Goal: Information Seeking & Learning: Learn about a topic

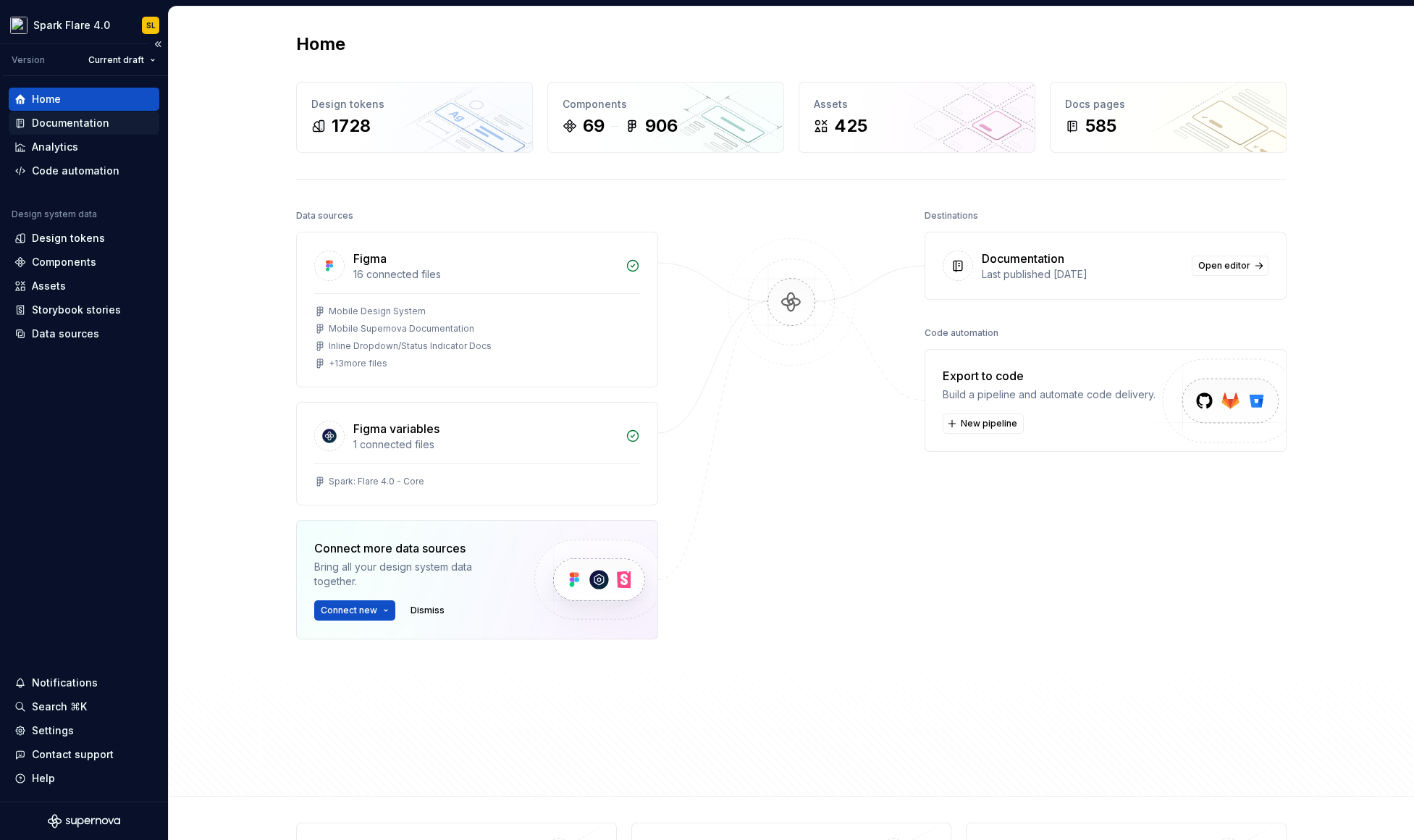
click at [100, 130] on div "Documentation" at bounding box center [71, 123] width 77 height 14
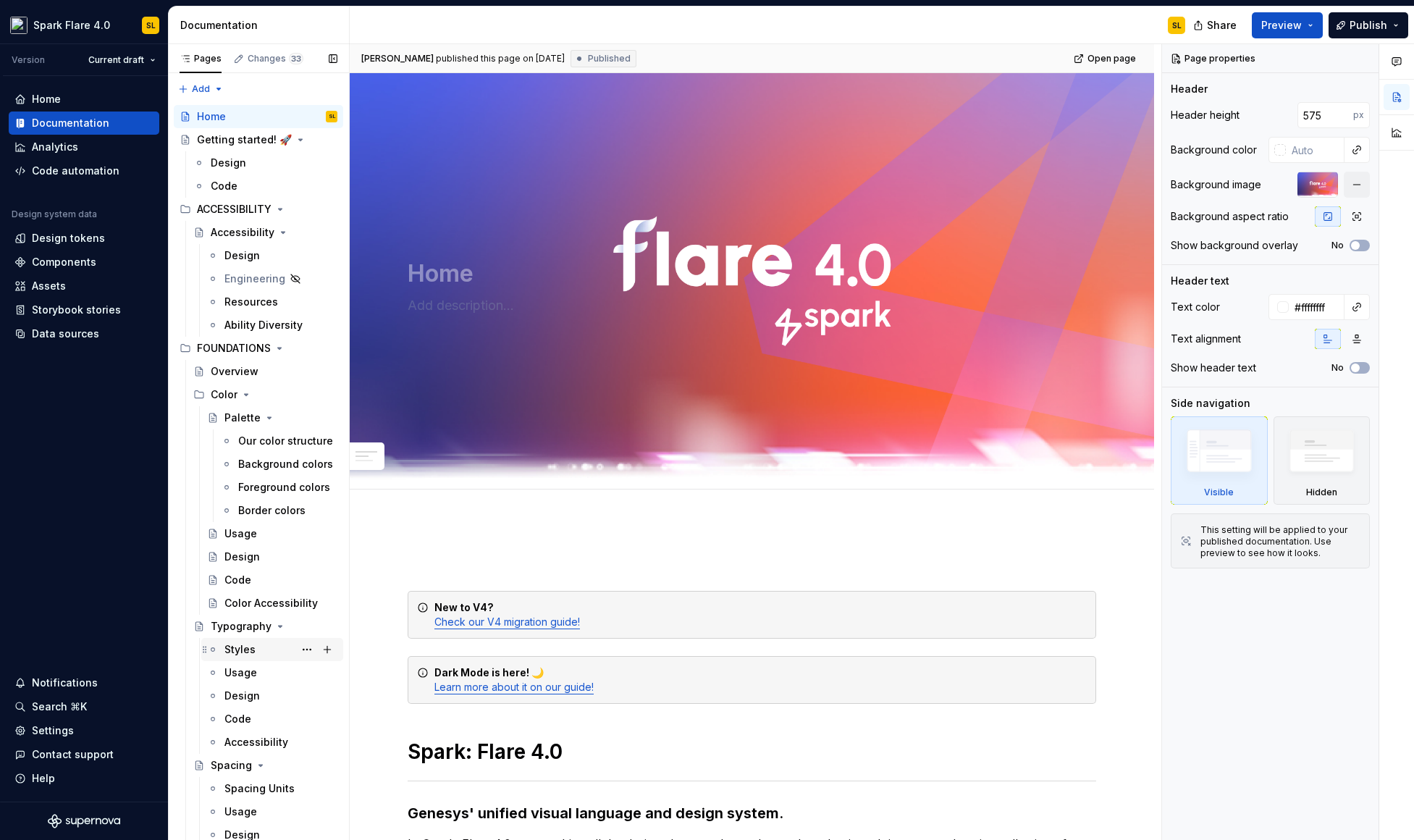
click at [273, 396] on div "Color" at bounding box center [274, 394] width 127 height 14
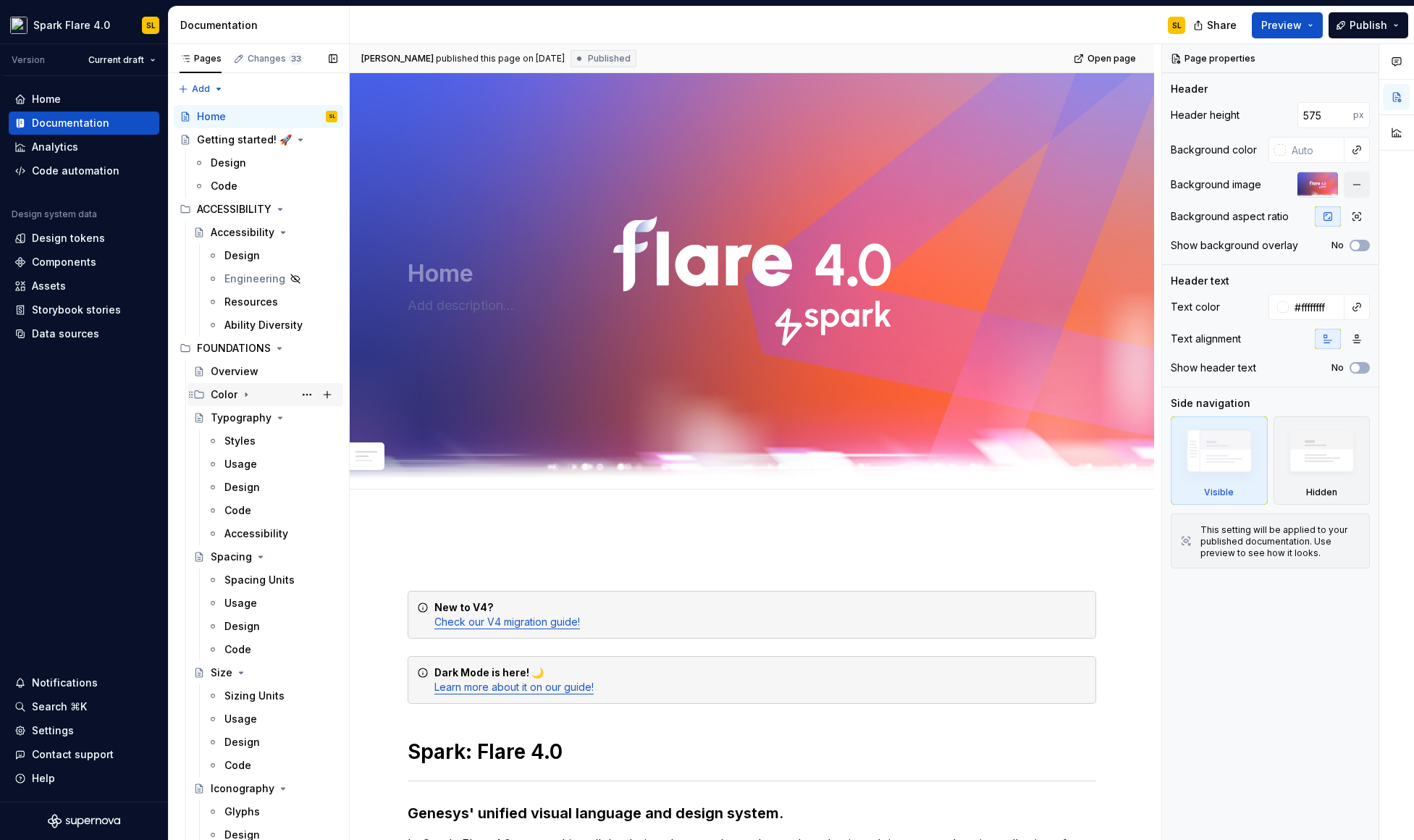
click at [253, 385] on div "Color" at bounding box center [274, 394] width 127 height 20
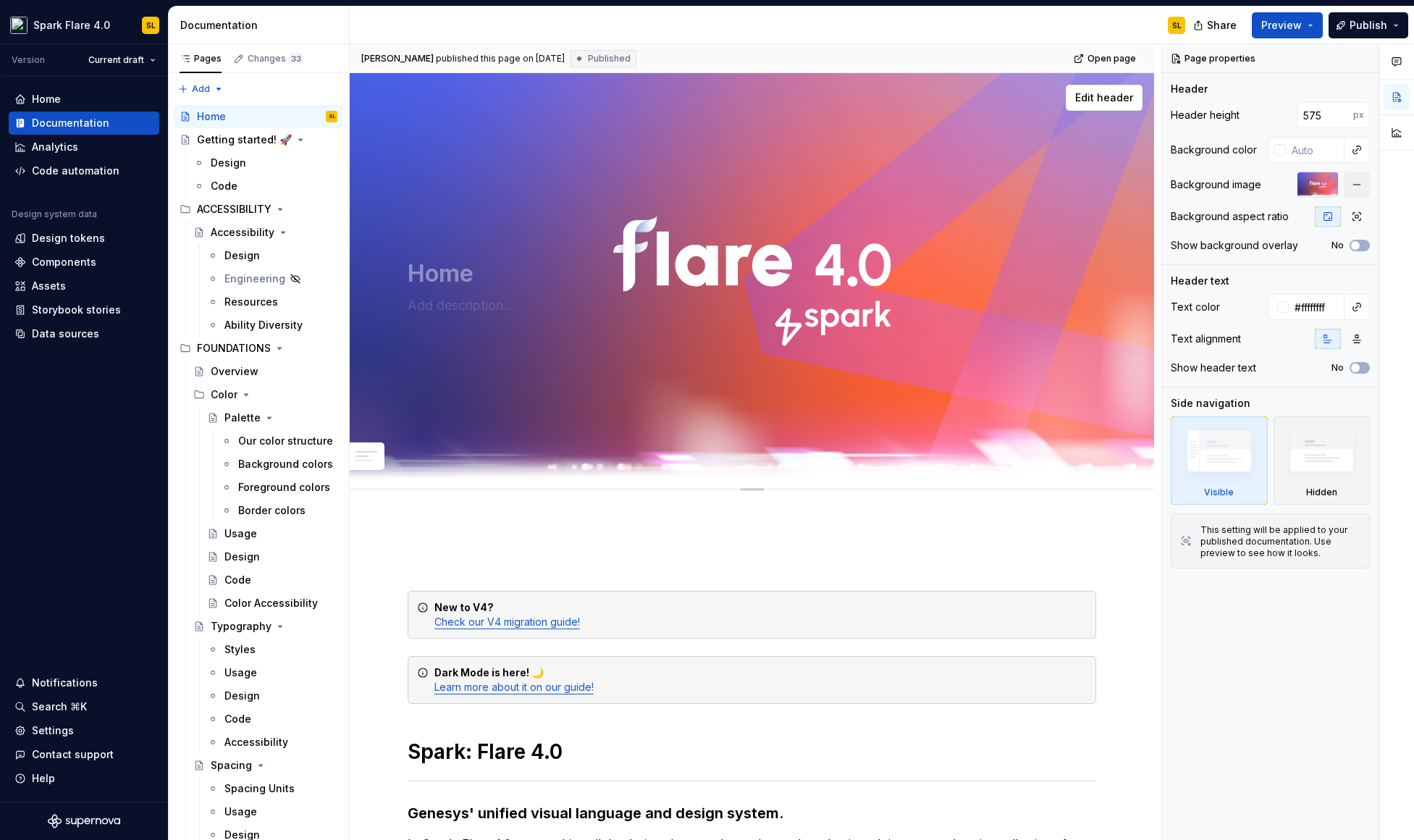
click at [264, 460] on div "Background colors" at bounding box center [285, 464] width 95 height 14
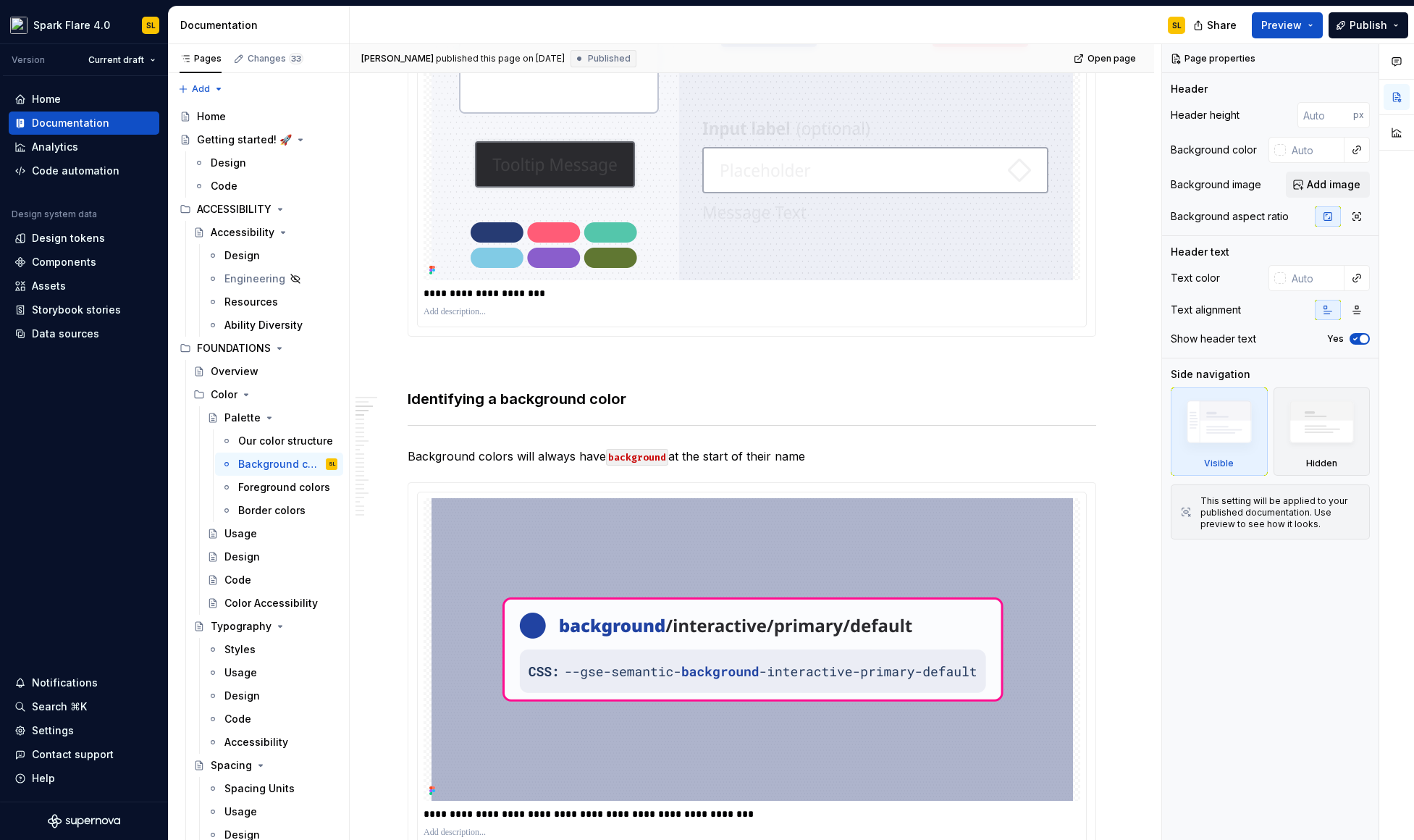
scroll to position [1979, 0]
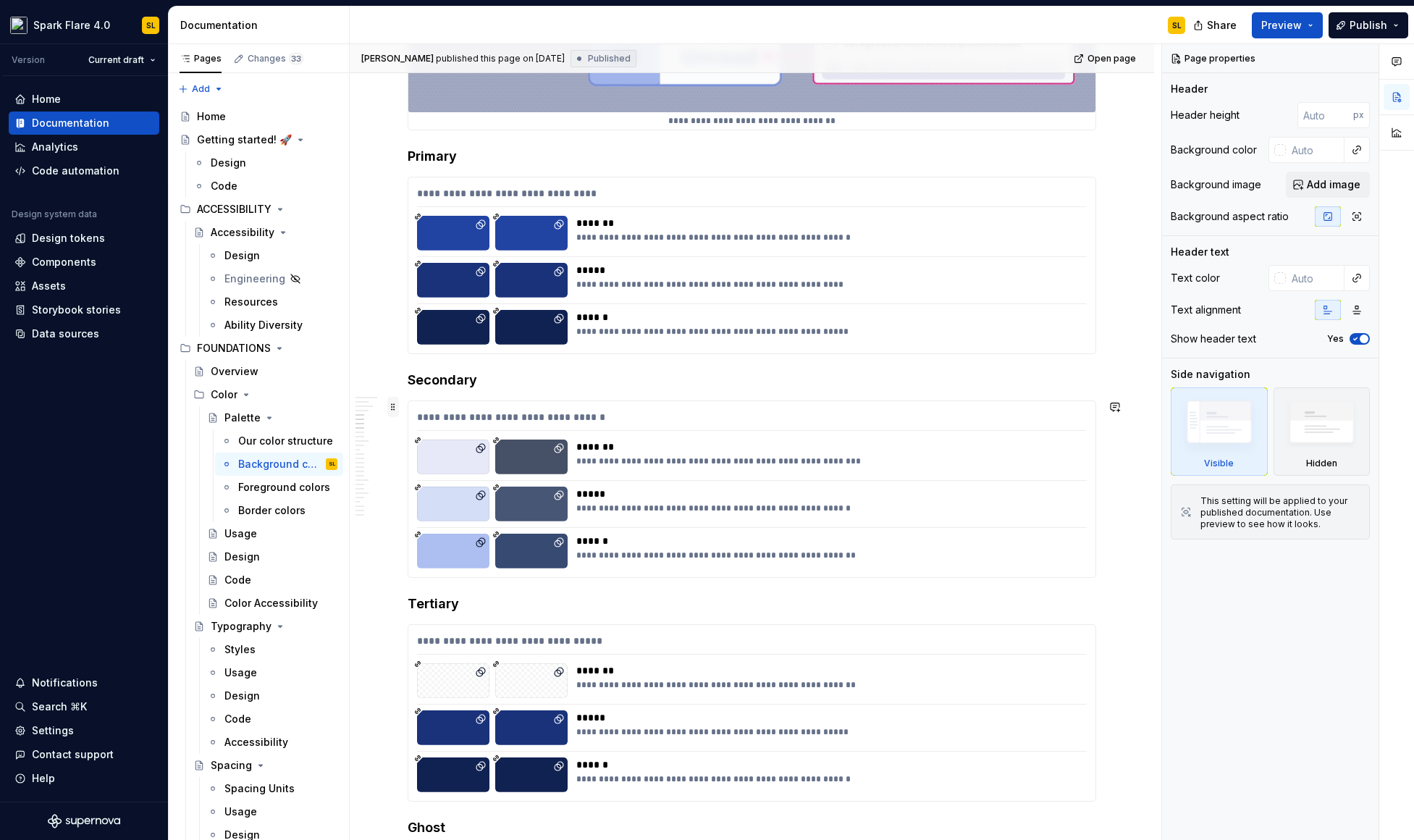
click at [394, 408] on span at bounding box center [394, 406] width 12 height 20
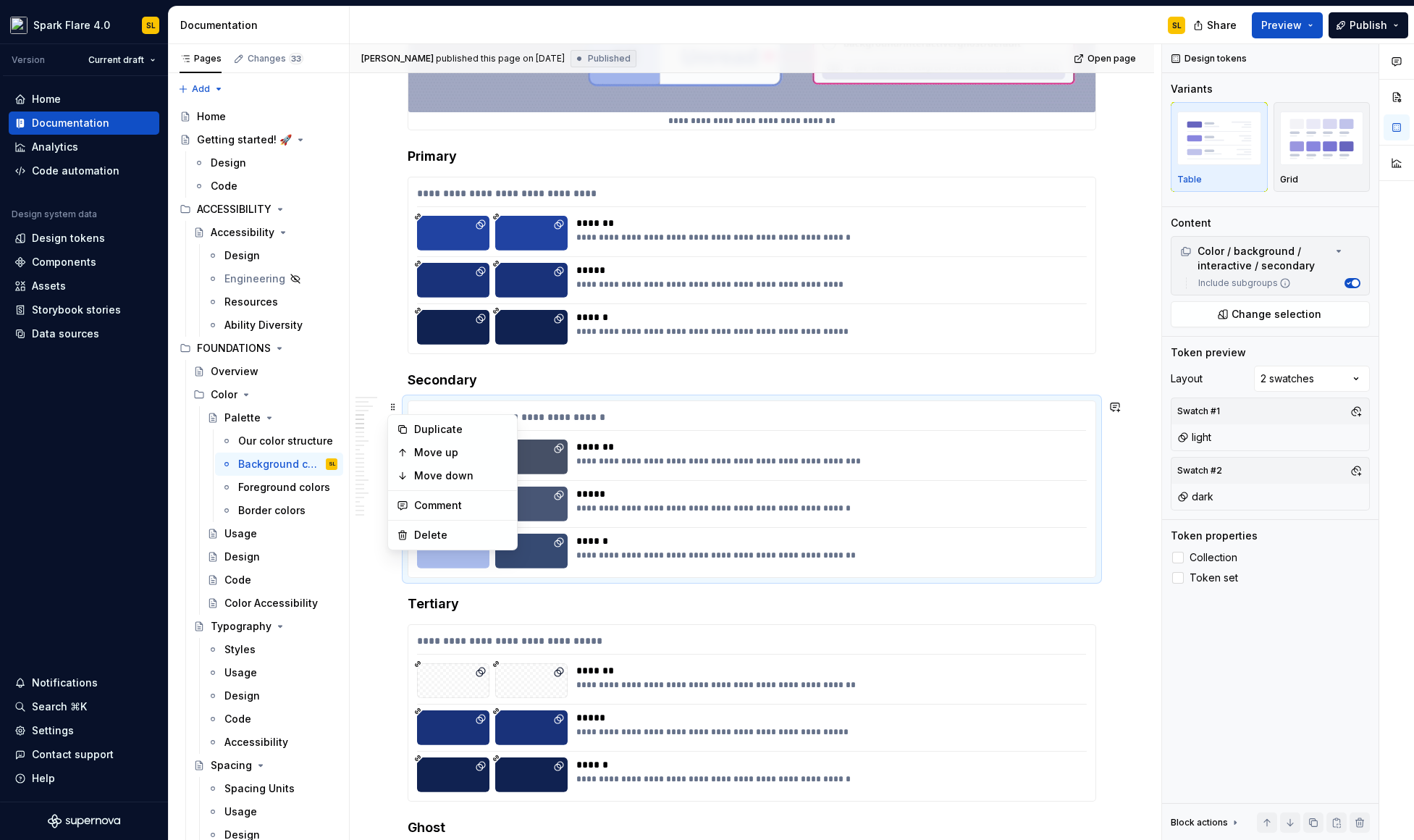
click at [619, 455] on div "**********" at bounding box center [827, 461] width 501 height 12
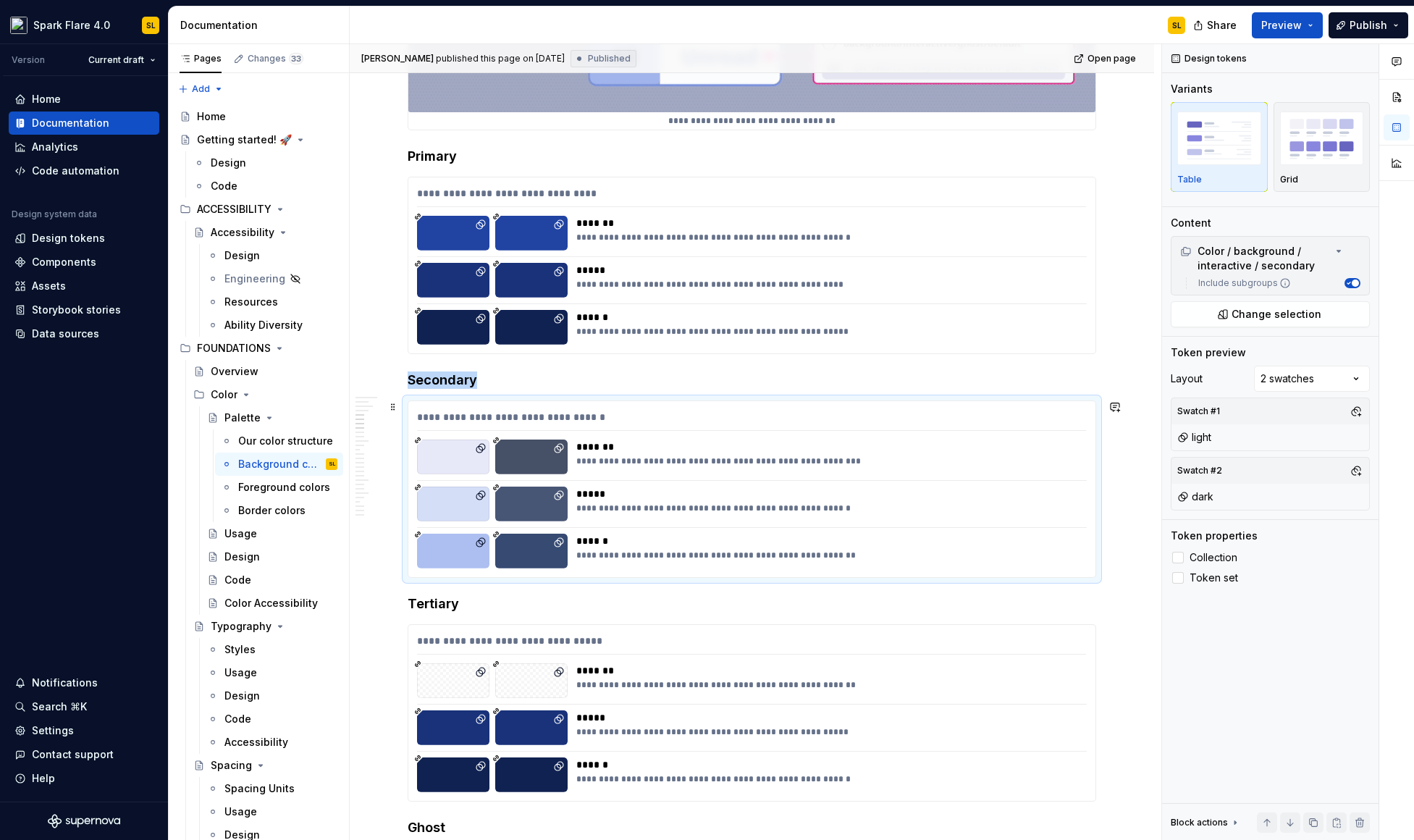
click at [601, 449] on div "*******" at bounding box center [827, 447] width 501 height 14
click at [1213, 564] on label "Collection" at bounding box center [1271, 558] width 199 height 17
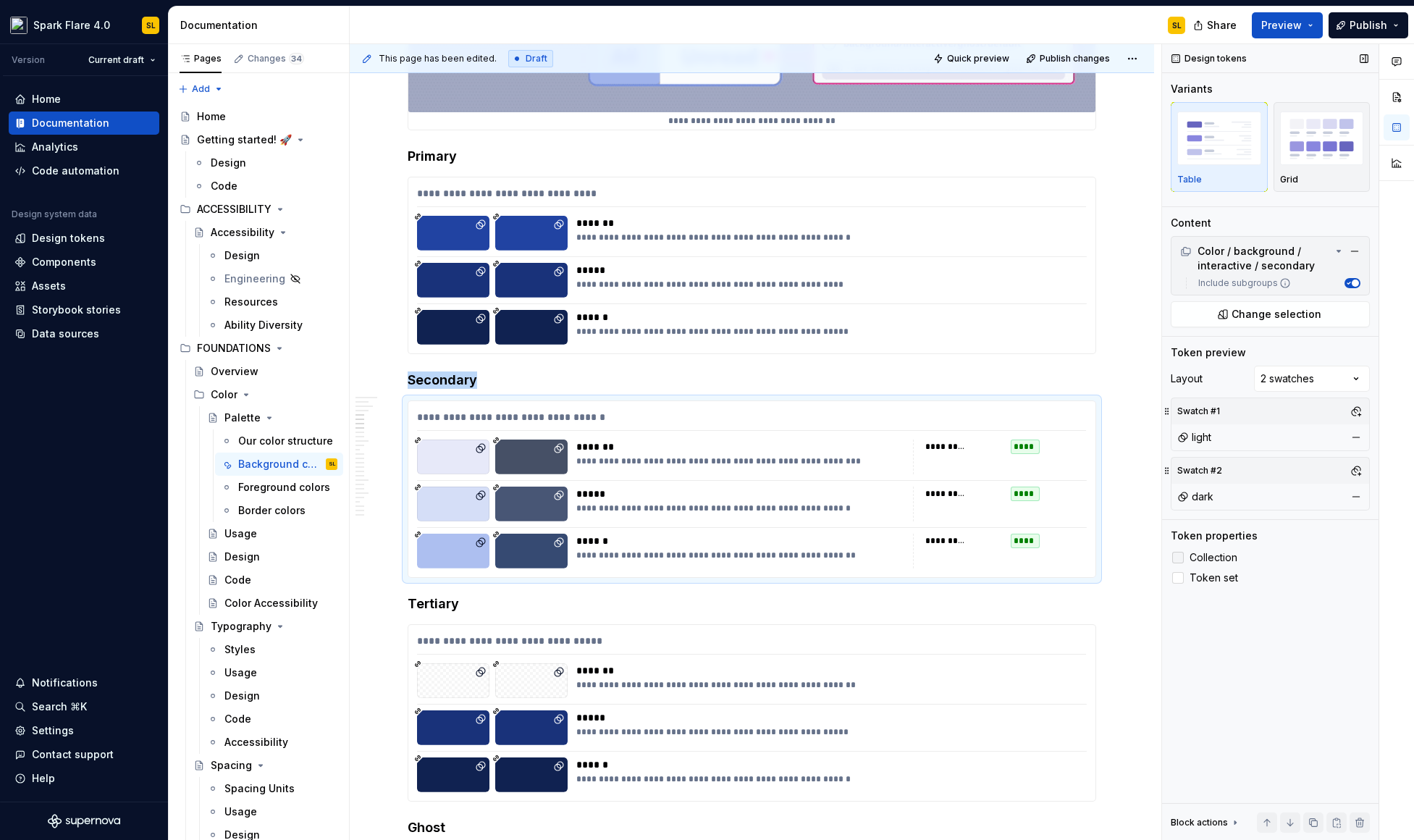
click at [1213, 564] on label "Collection" at bounding box center [1271, 558] width 199 height 17
click at [1205, 577] on span "Token set" at bounding box center [1214, 578] width 48 height 12
click at [1223, 580] on span "Token set" at bounding box center [1214, 578] width 48 height 12
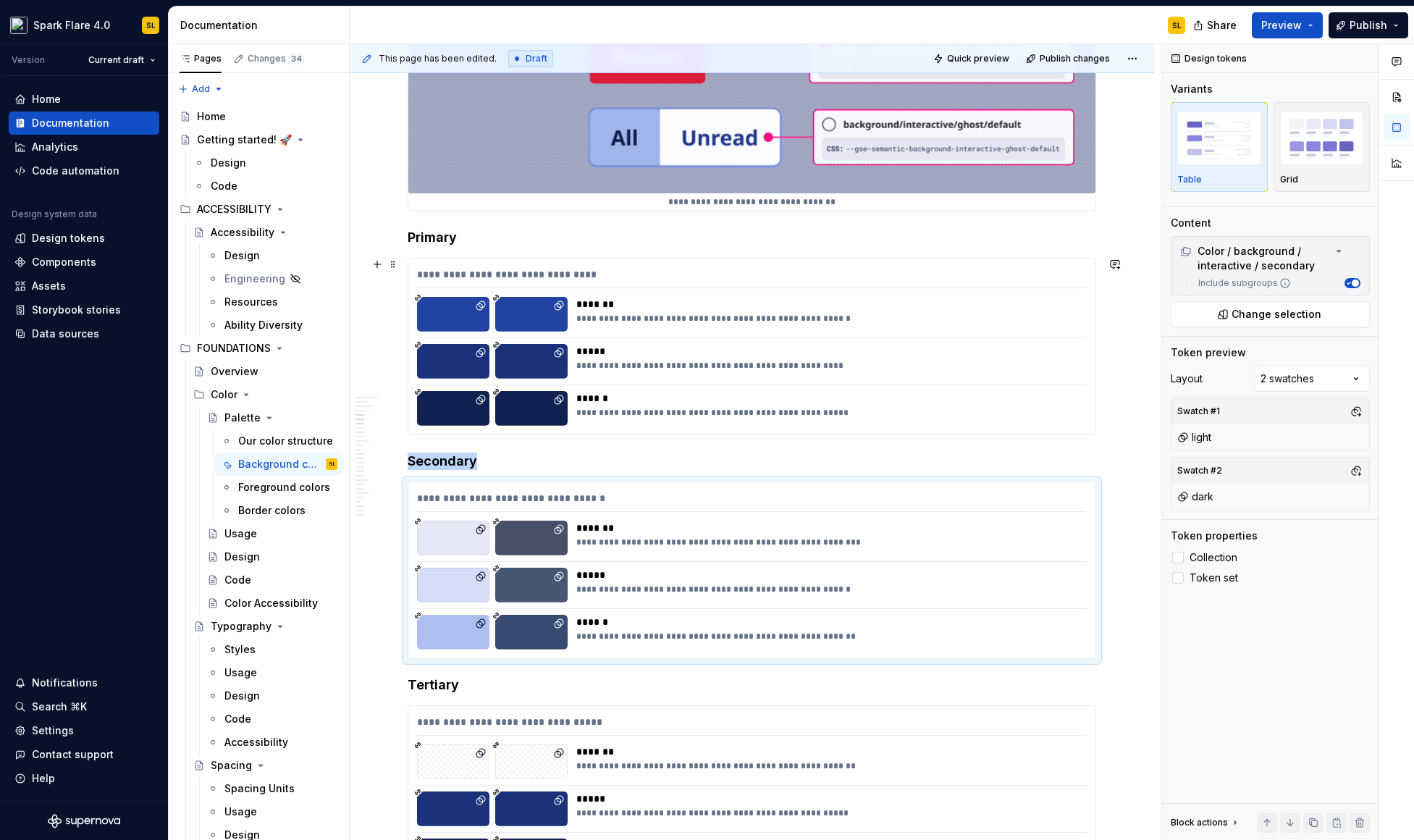
scroll to position [1907, 0]
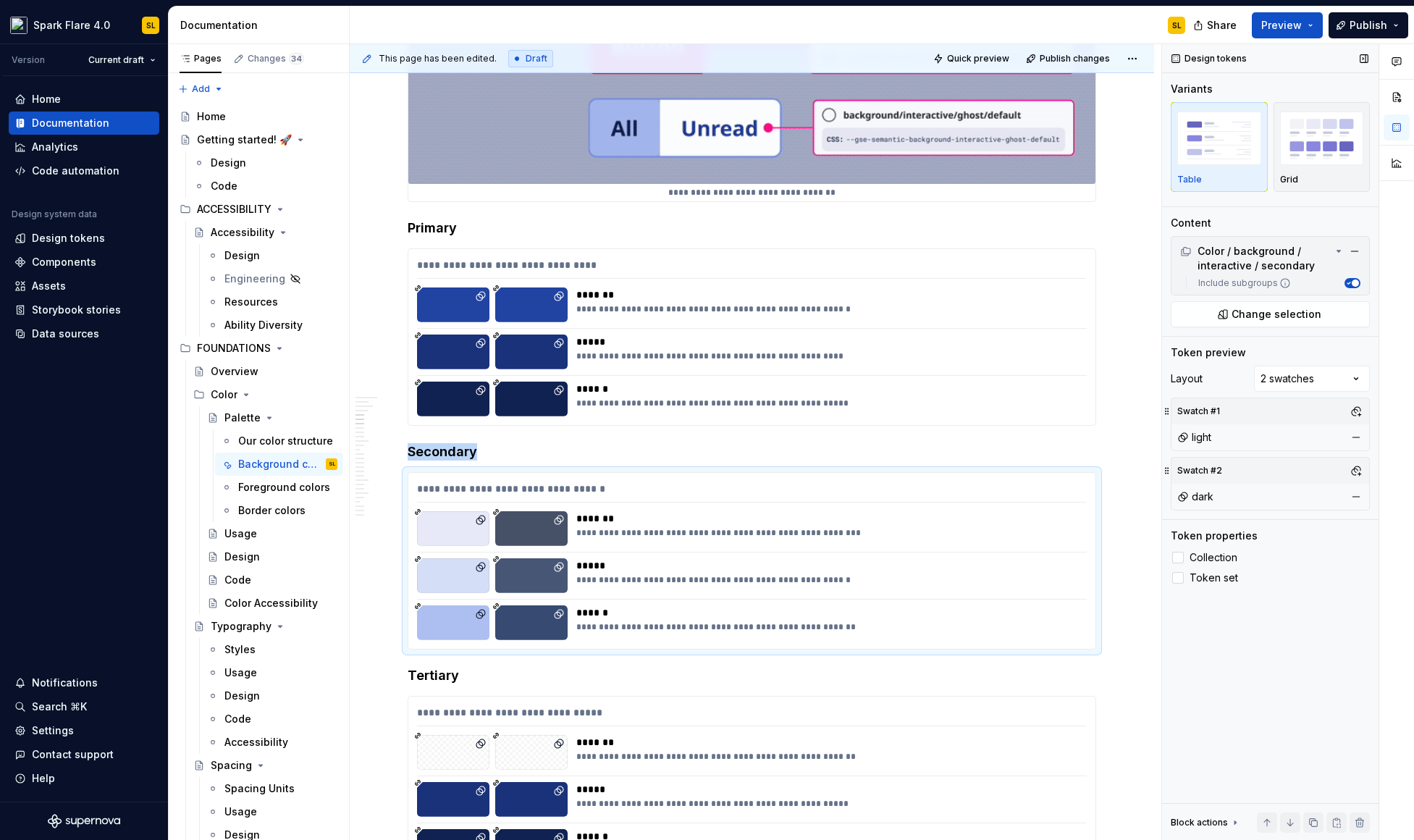
click at [1349, 283] on icon "button" at bounding box center [1349, 283] width 3 height 2
click at [1349, 283] on span "button" at bounding box center [1349, 282] width 7 height 7
click at [1327, 371] on div "Comments Open comments No comments yet Select ‘Comment’ from the block context …" at bounding box center [1288, 443] width 252 height 797
click at [1323, 373] on div "Comments Open comments No comments yet Select ‘Comment’ from the block context …" at bounding box center [1288, 443] width 252 height 797
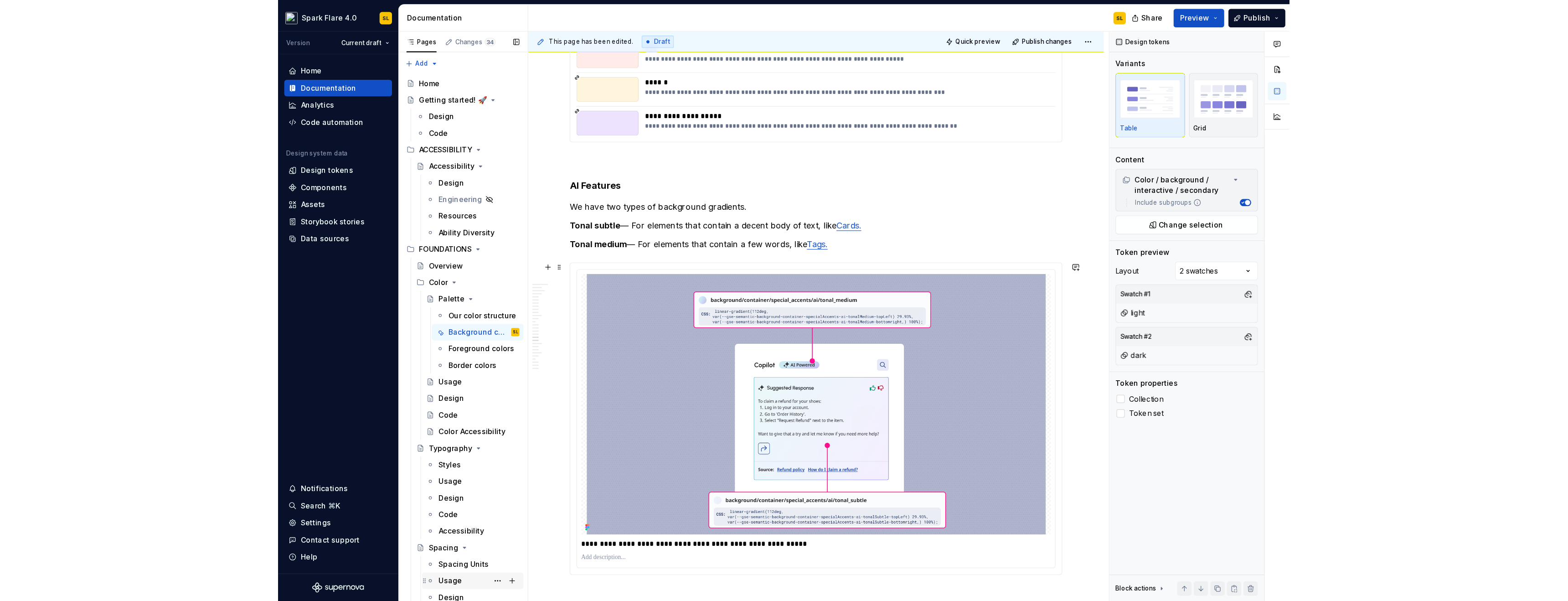
scroll to position [3910, 0]
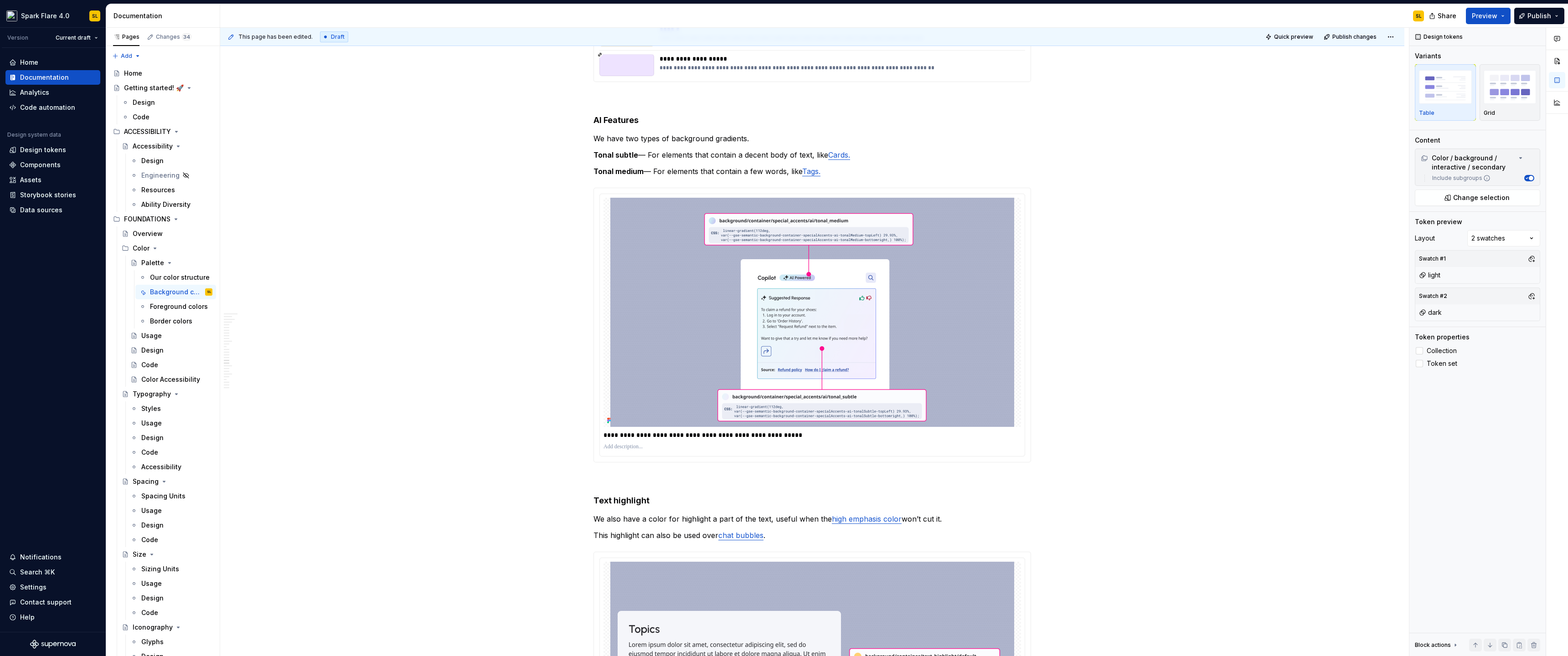
type textarea "*"
